Goal: Answer question/provide support: Share knowledge or assist other users

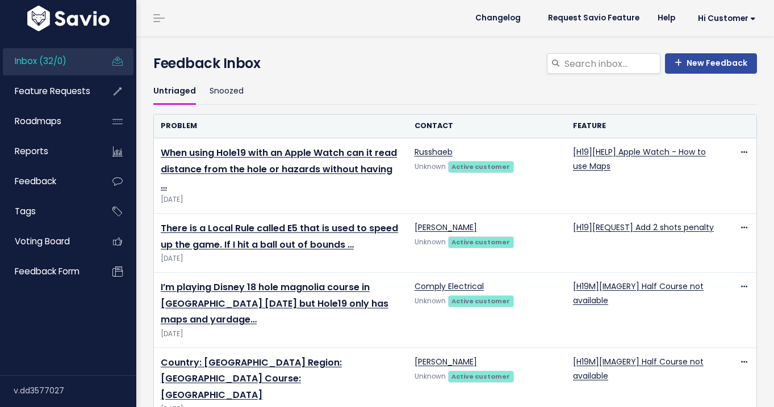
click at [35, 76] on ul "Inbox (32/0) Feature Requests Roadmaps Reports" at bounding box center [68, 167] width 131 height 238
click at [38, 89] on span "Feature Requests" at bounding box center [52, 91] width 75 height 12
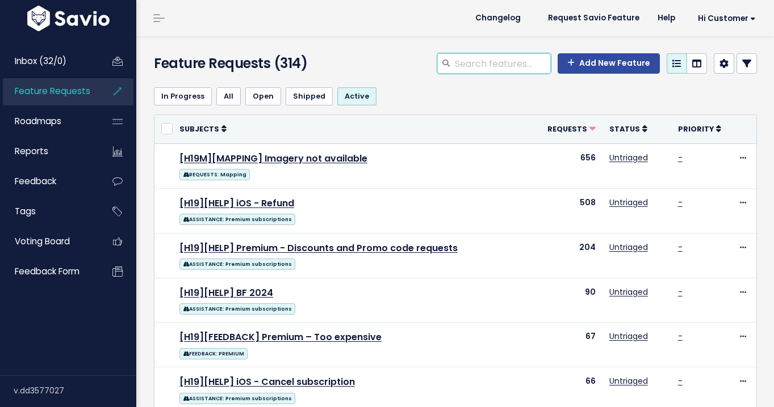
click at [472, 64] on input "search" at bounding box center [501, 63] width 97 height 20
type input "watch"
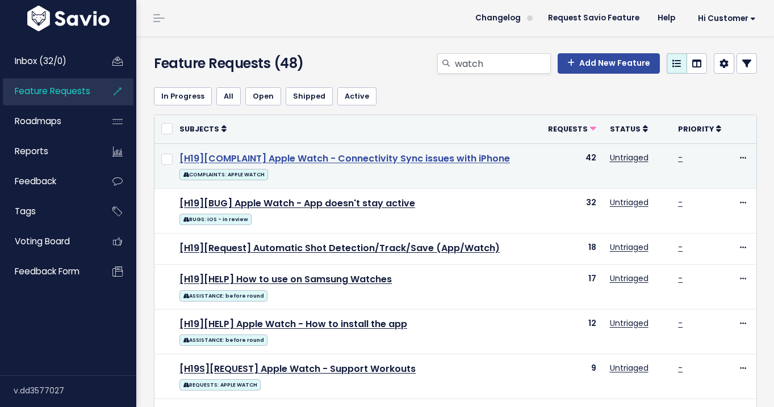
click at [289, 158] on link "[H19][COMPLAINT] Apple Watch - Connectivity Sync issues with iPhone" at bounding box center [344, 158] width 330 height 13
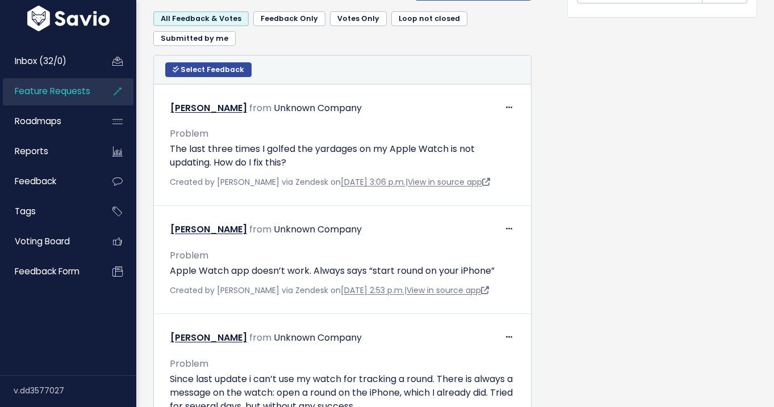
scroll to position [564, 0]
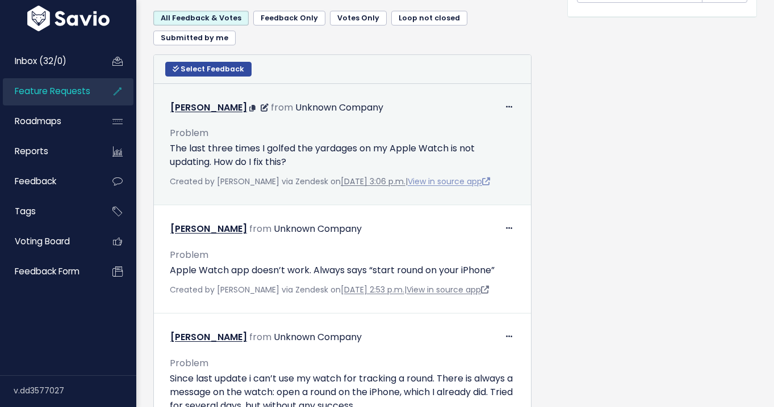
click at [426, 183] on link "View in source app" at bounding box center [448, 181] width 82 height 11
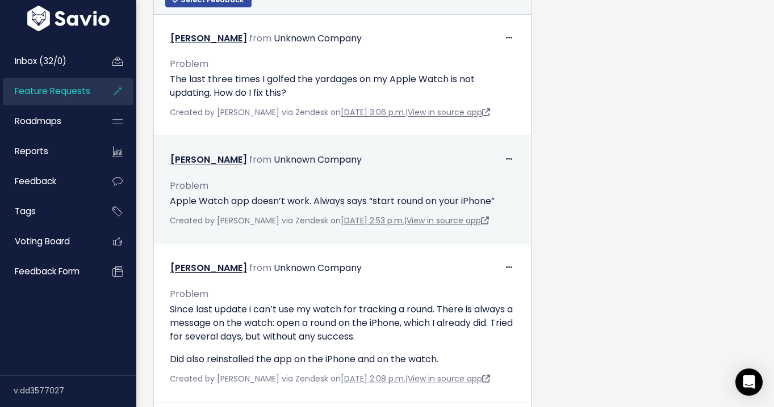
scroll to position [640, 0]
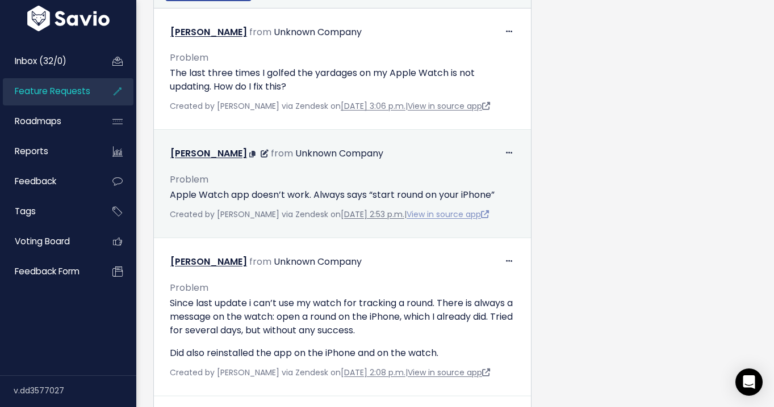
click at [425, 212] on link "View in source app" at bounding box center [447, 214] width 82 height 11
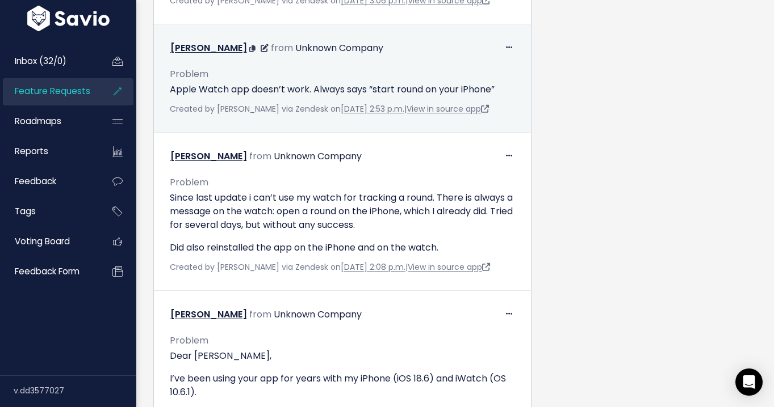
scroll to position [777, 0]
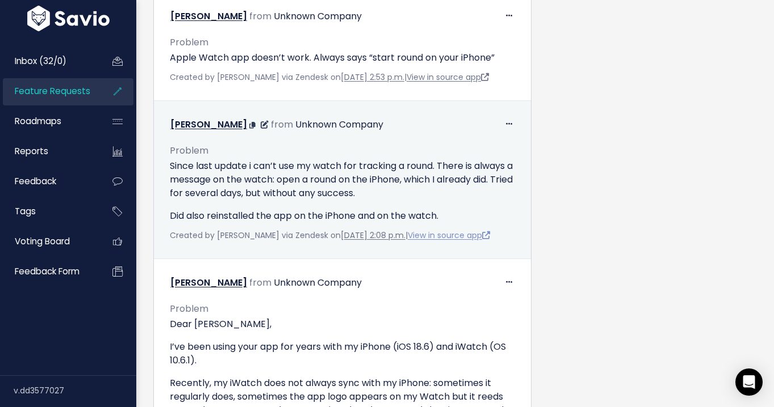
click at [423, 236] on link "View in source app" at bounding box center [448, 235] width 82 height 11
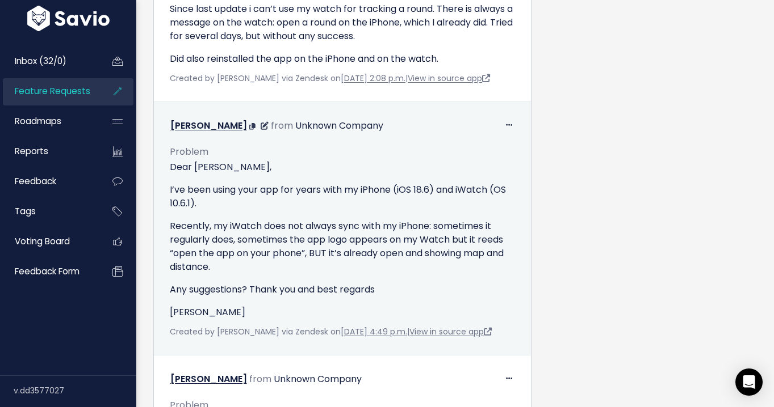
scroll to position [935, 0]
click at [435, 334] on link "View in source app" at bounding box center [450, 331] width 82 height 11
